Goal: Task Accomplishment & Management: Use online tool/utility

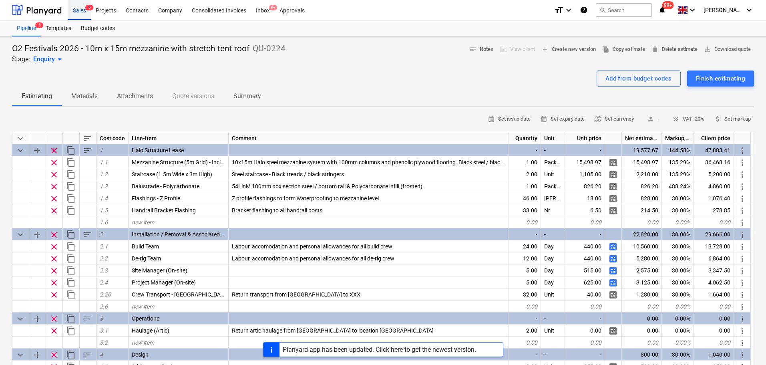
click at [74, 10] on div "Sales 5" at bounding box center [79, 10] width 23 height 20
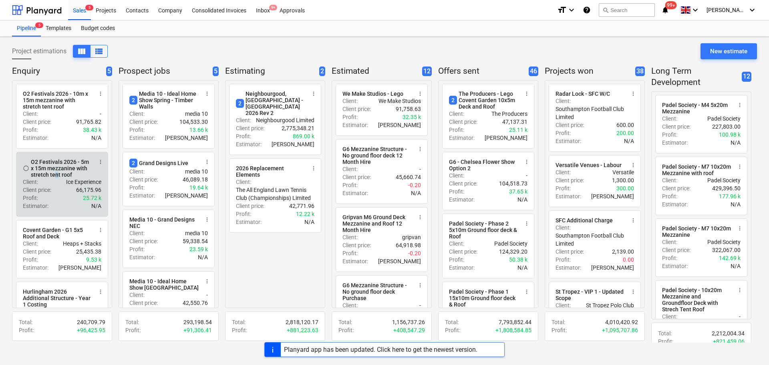
click at [56, 178] on div "O2 Festivals 2026 - 5m x 15m mezzanine with stretch tent roof" at bounding box center [62, 168] width 62 height 19
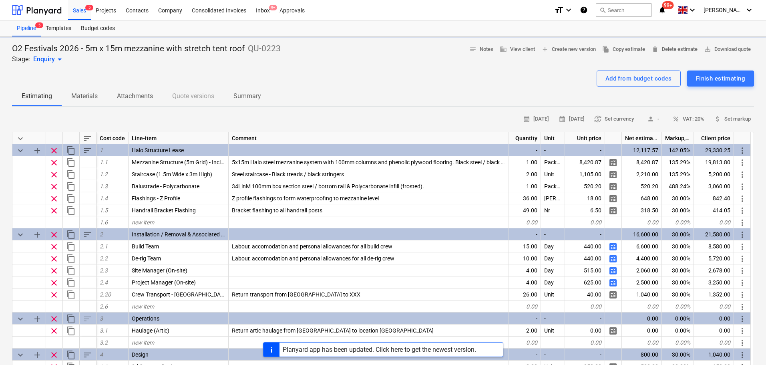
type textarea "x"
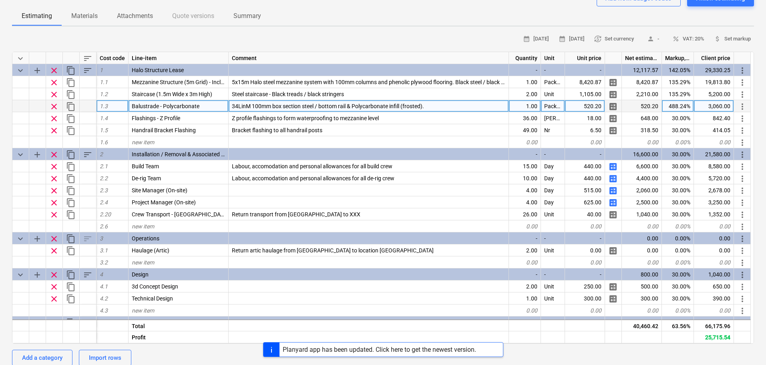
click at [242, 108] on span "34LinM 100mm box section steel / bottom rail & Polycarbonate infill (frosted)." at bounding box center [328, 106] width 192 height 6
type input "27"
type textarea "x"
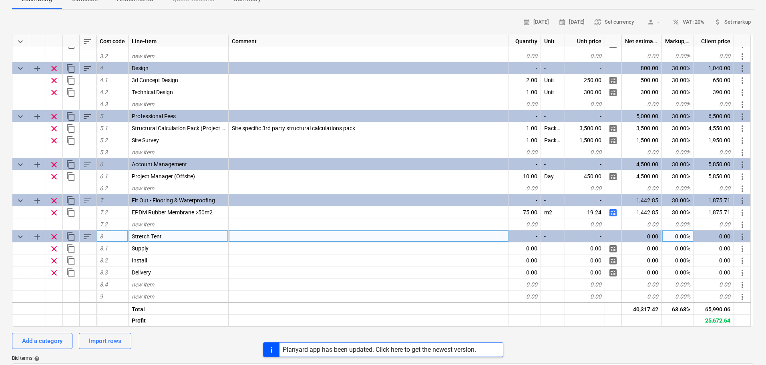
scroll to position [160, 0]
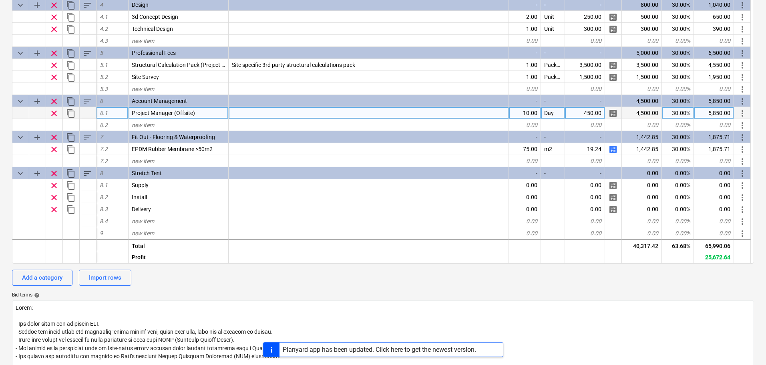
click at [537, 117] on div "10.00" at bounding box center [525, 113] width 32 height 12
type input "5"
type textarea "x"
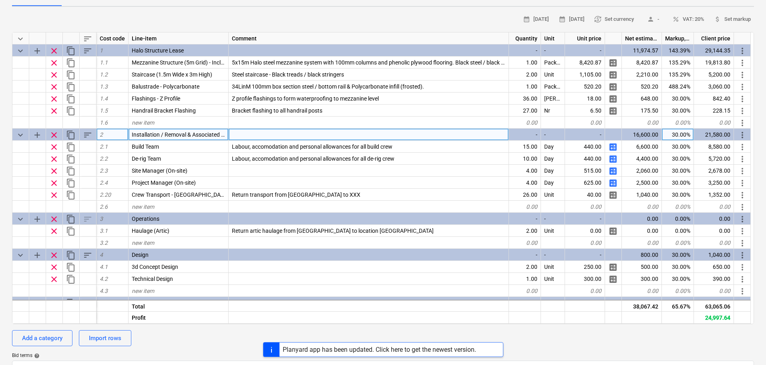
scroll to position [80, 0]
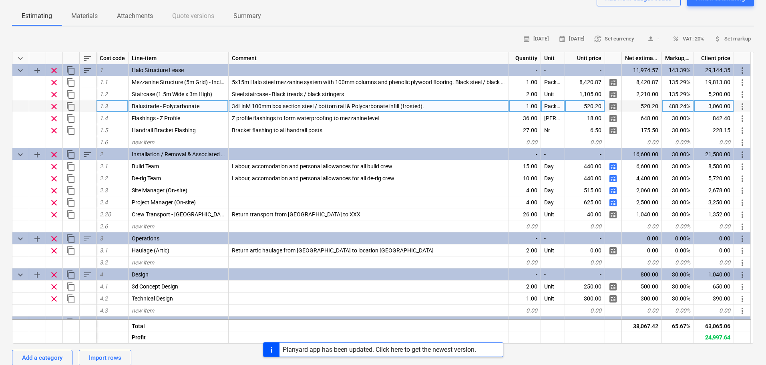
click at [720, 111] on div "3,060.00" at bounding box center [714, 106] width 40 height 12
click at [593, 110] on div "520.20" at bounding box center [585, 106] width 40 height 12
type input "672.2"
type textarea "x"
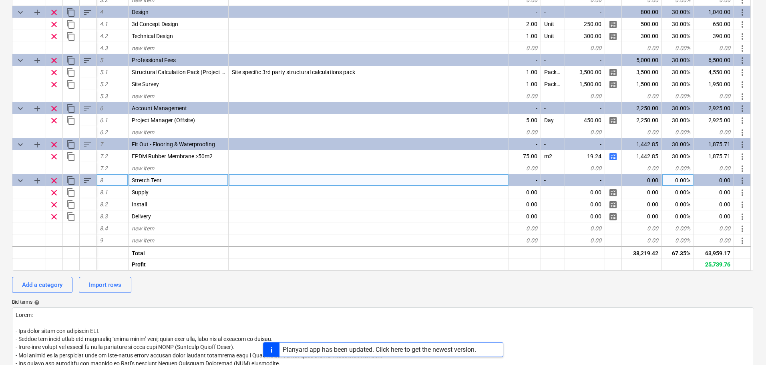
scroll to position [160, 0]
